Goal: Complete application form

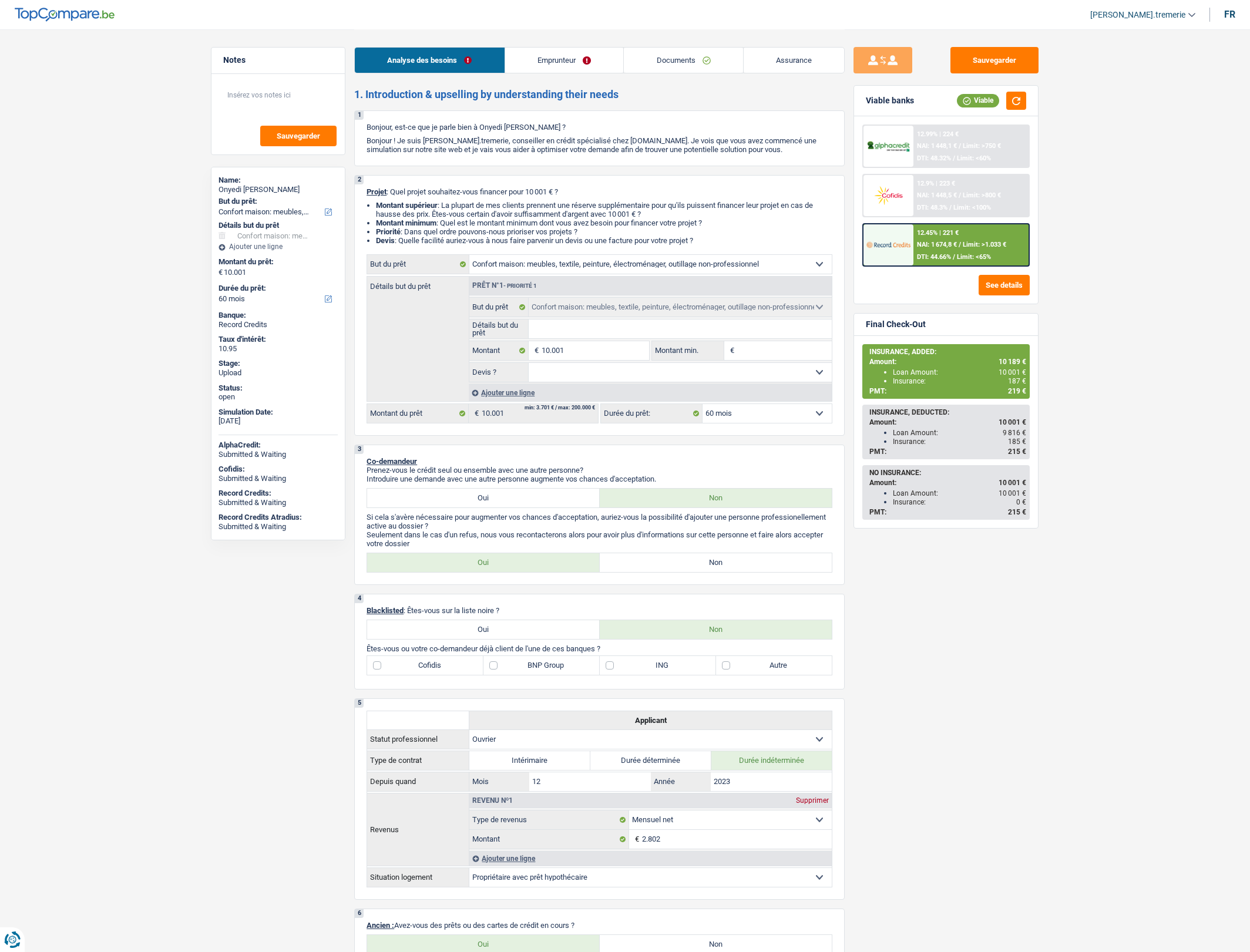
select select "household"
select select "60"
select select "household"
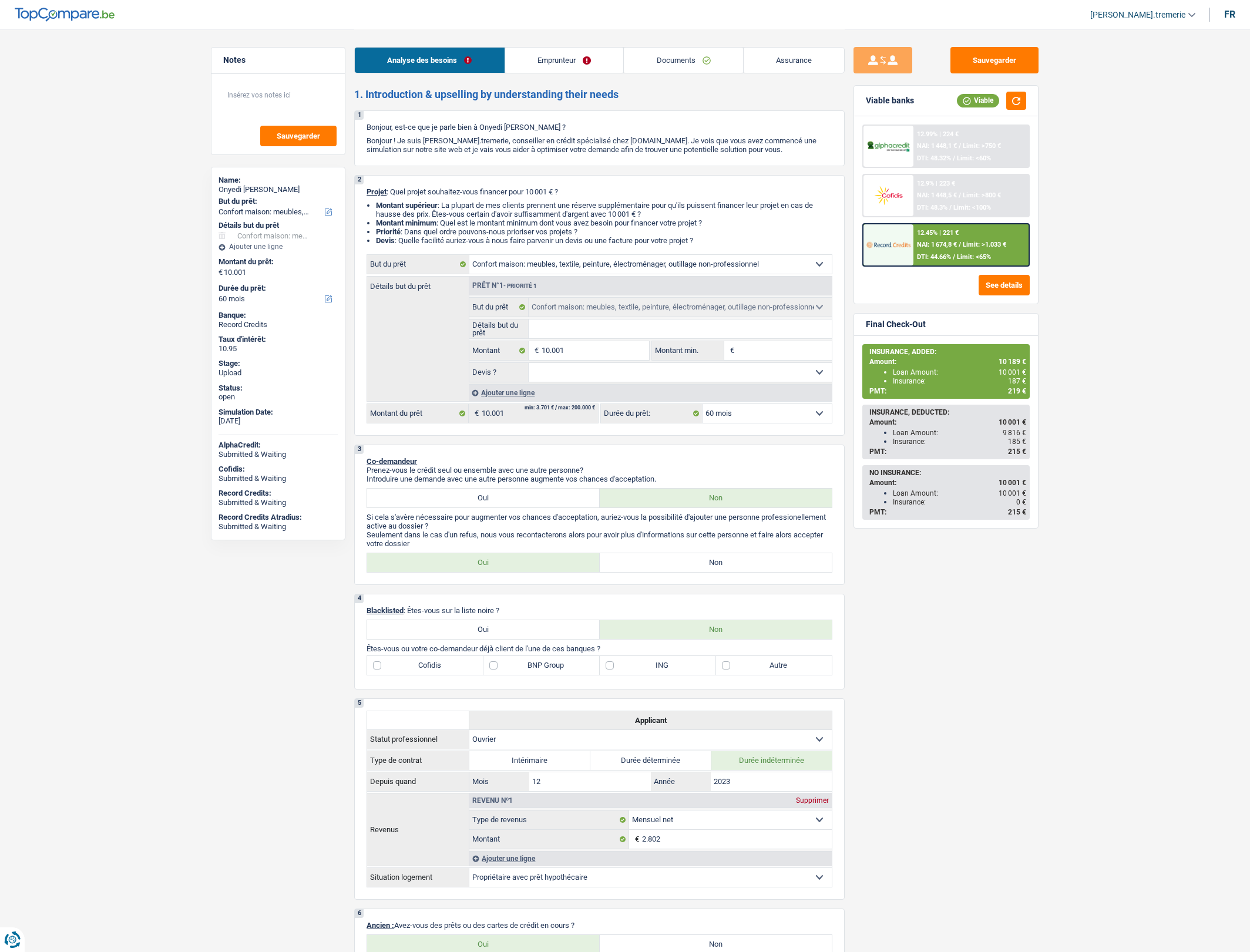
select select "60"
select select "worker"
select select "netSalary"
select select "ownerWithMortgage"
select select "mortgage"
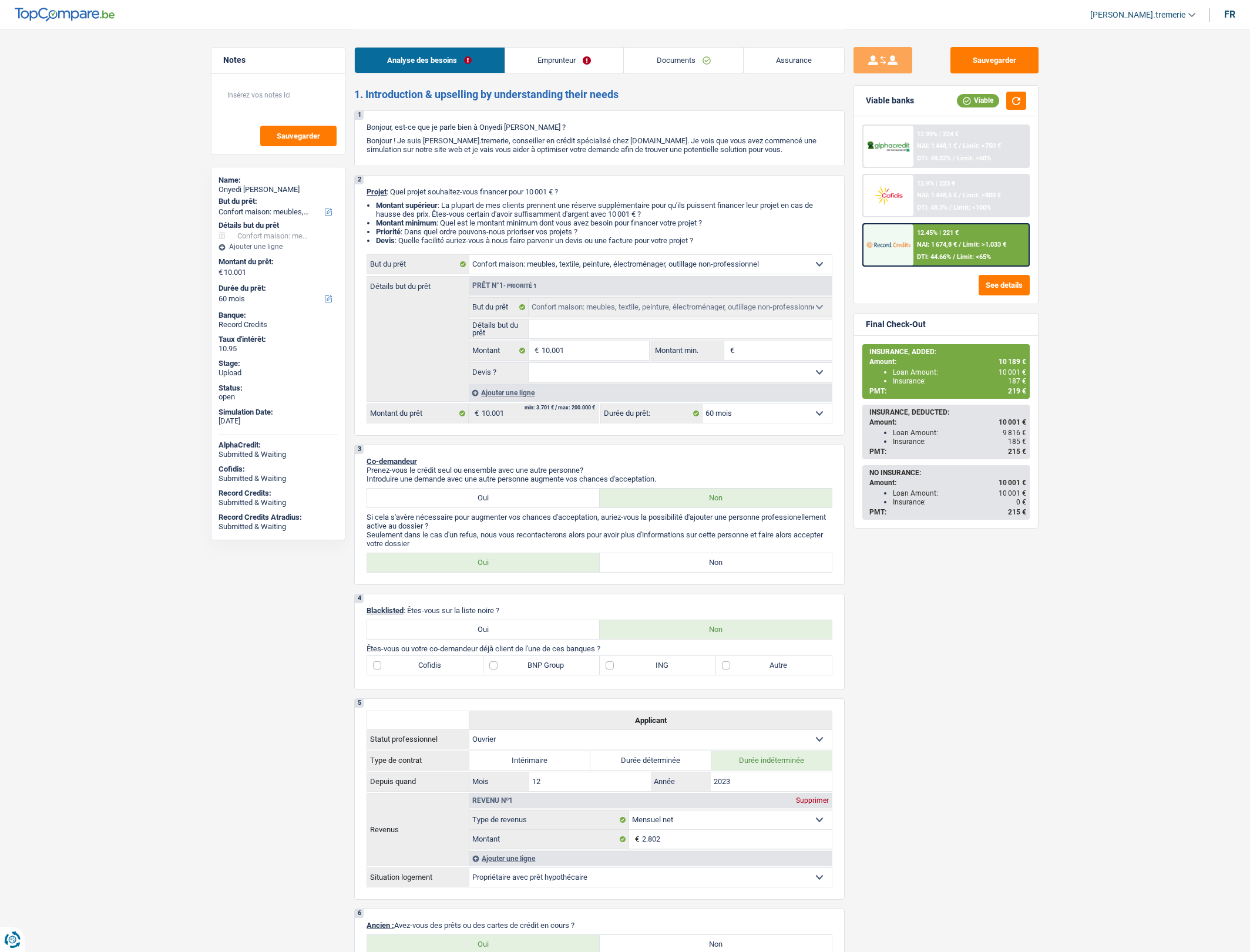
select select "300"
select select "household"
select select "60"
click at [658, 68] on link "Documents" at bounding box center [683, 60] width 119 height 25
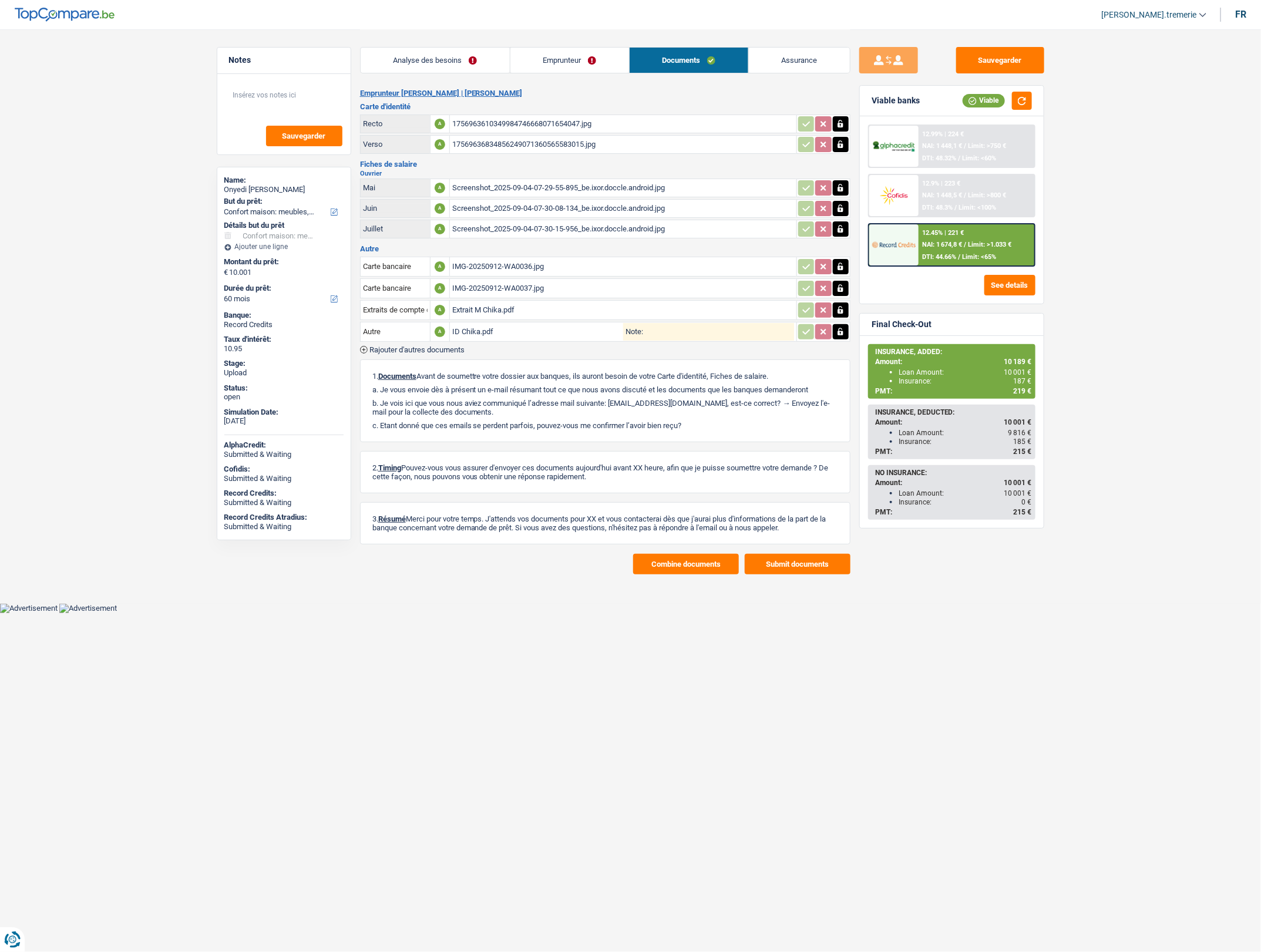
click at [417, 348] on span "Rajouter d'autres documents" at bounding box center [416, 349] width 95 height 8
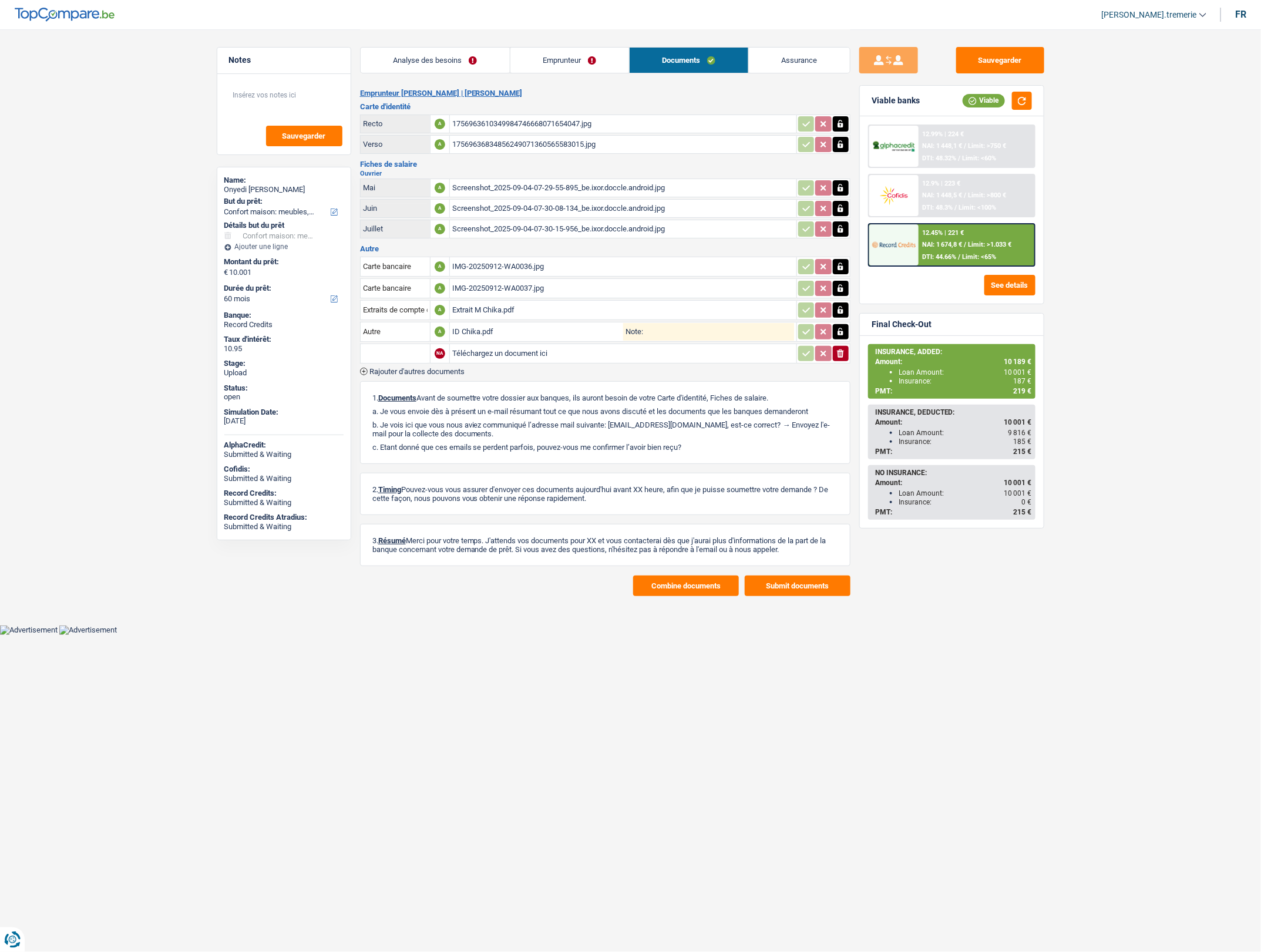
click at [508, 349] on input "Téléchargez un document ici" at bounding box center [623, 353] width 342 height 17
type input "C:\fakepath\CB CHIKA.jpg"
click at [387, 351] on input "text" at bounding box center [395, 353] width 64 height 19
click at [385, 375] on li "Carte bancaire" at bounding box center [427, 376] width 121 height 15
type input "Carte bancaire"
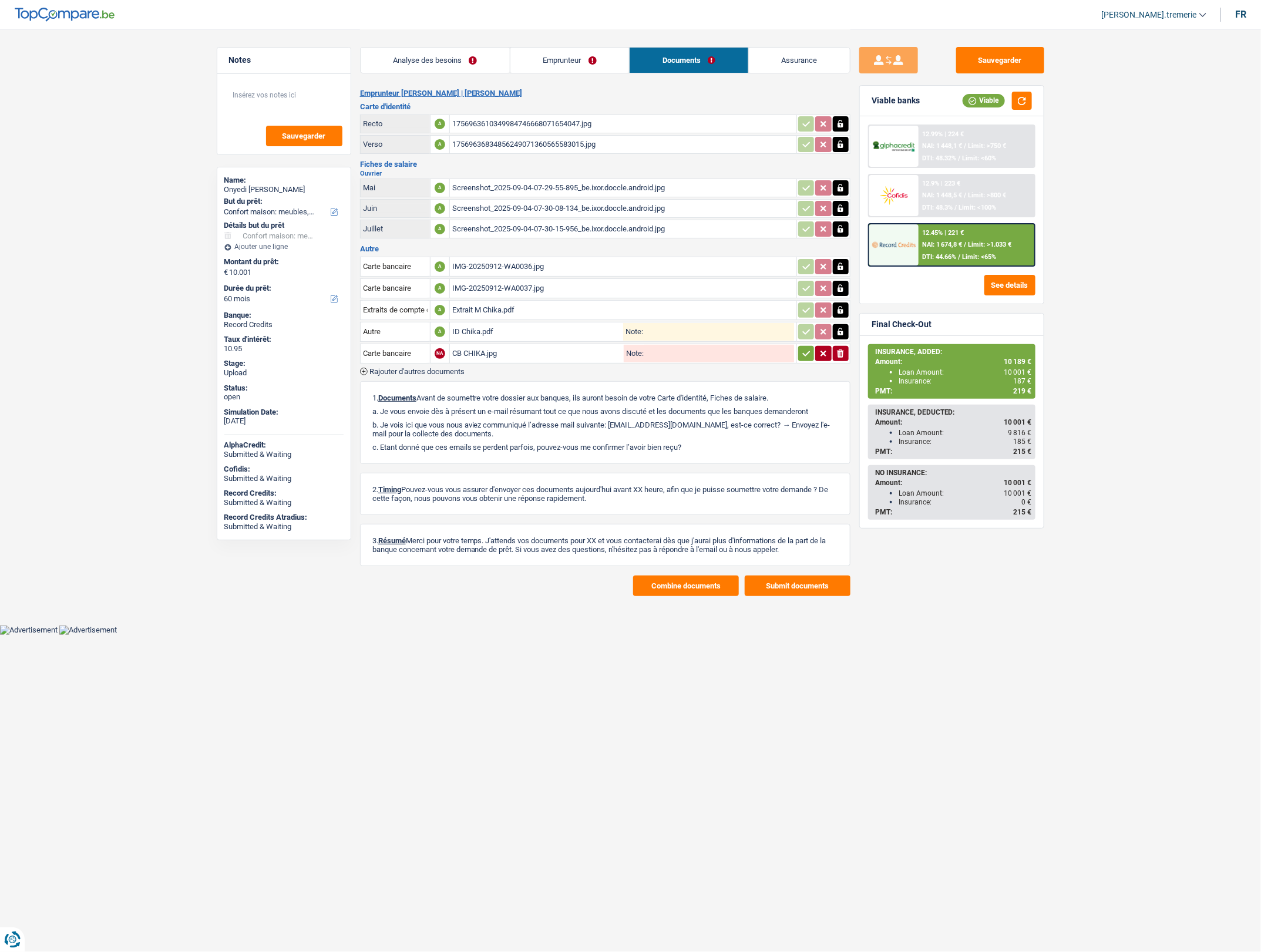
click at [802, 349] on icon "button" at bounding box center [806, 353] width 10 height 12
click at [998, 53] on button "Sauvegarder" at bounding box center [1000, 60] width 88 height 26
click at [984, 62] on button "Sauvegarder" at bounding box center [1000, 60] width 88 height 26
